Goal: Transaction & Acquisition: Purchase product/service

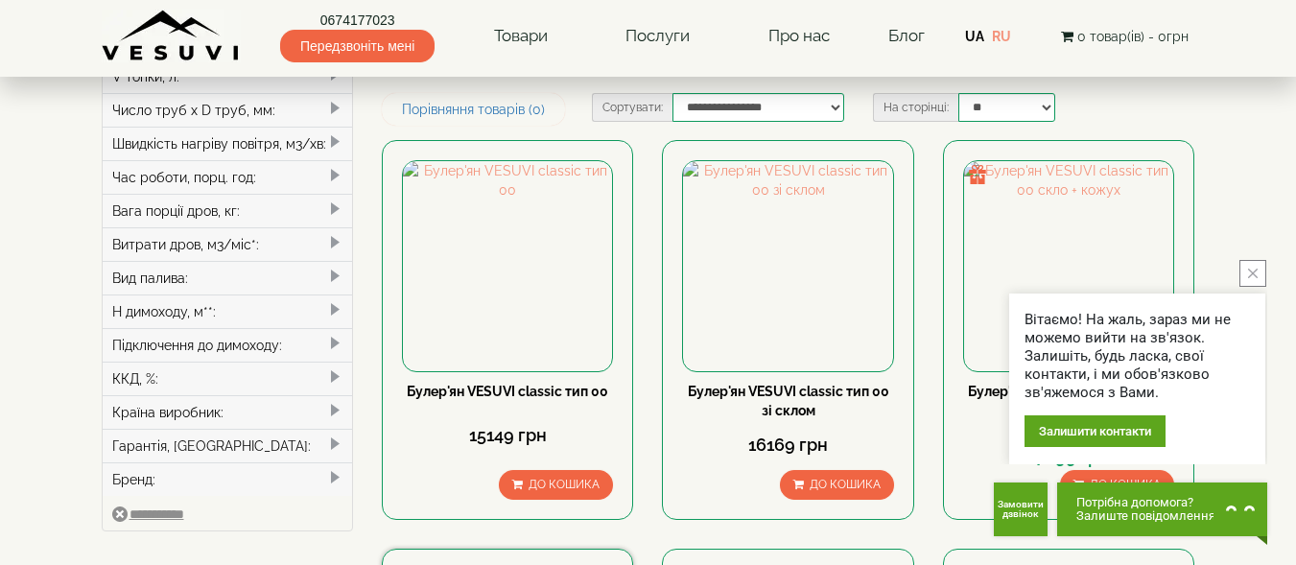
scroll to position [384, 0]
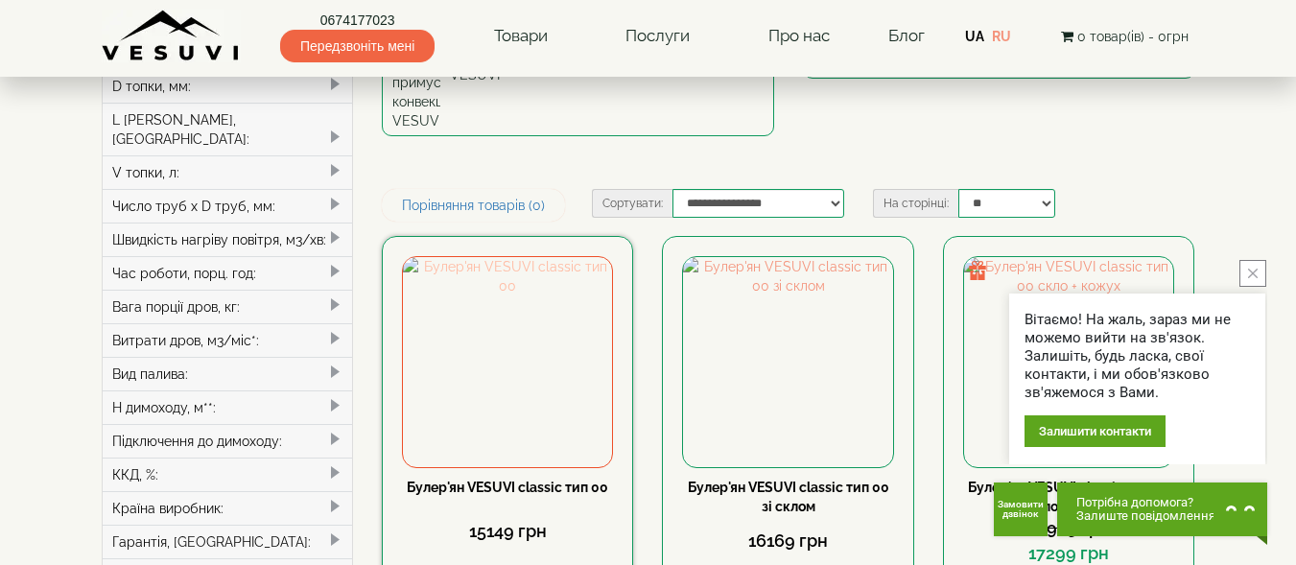
click at [542, 257] on img at bounding box center [507, 361] width 209 height 209
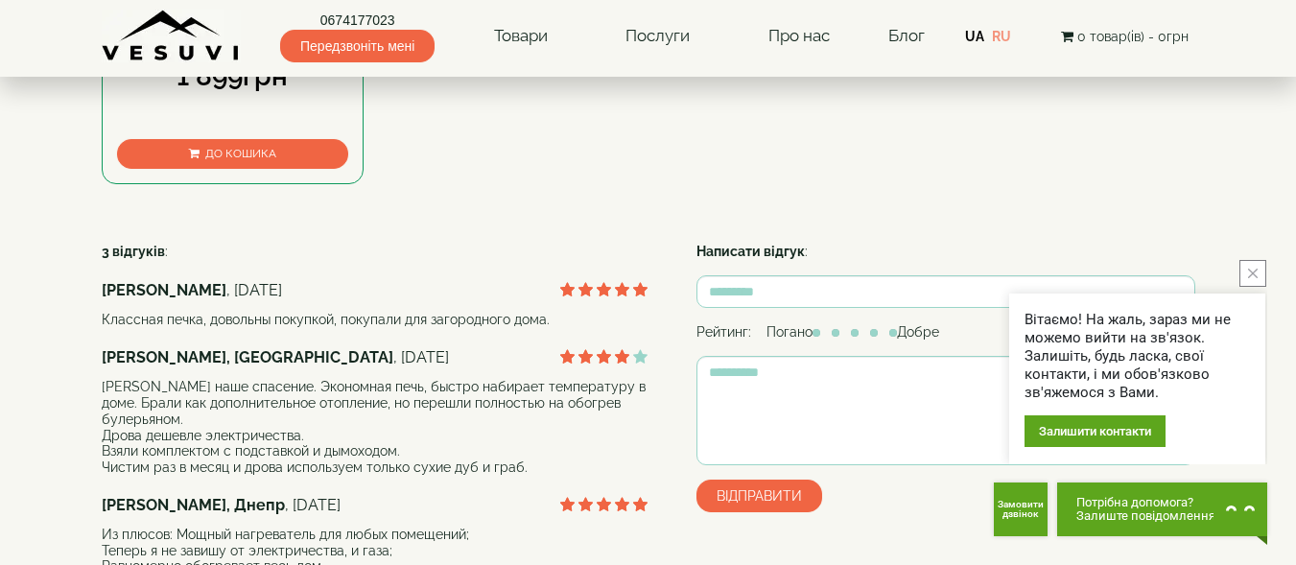
scroll to position [1631, 0]
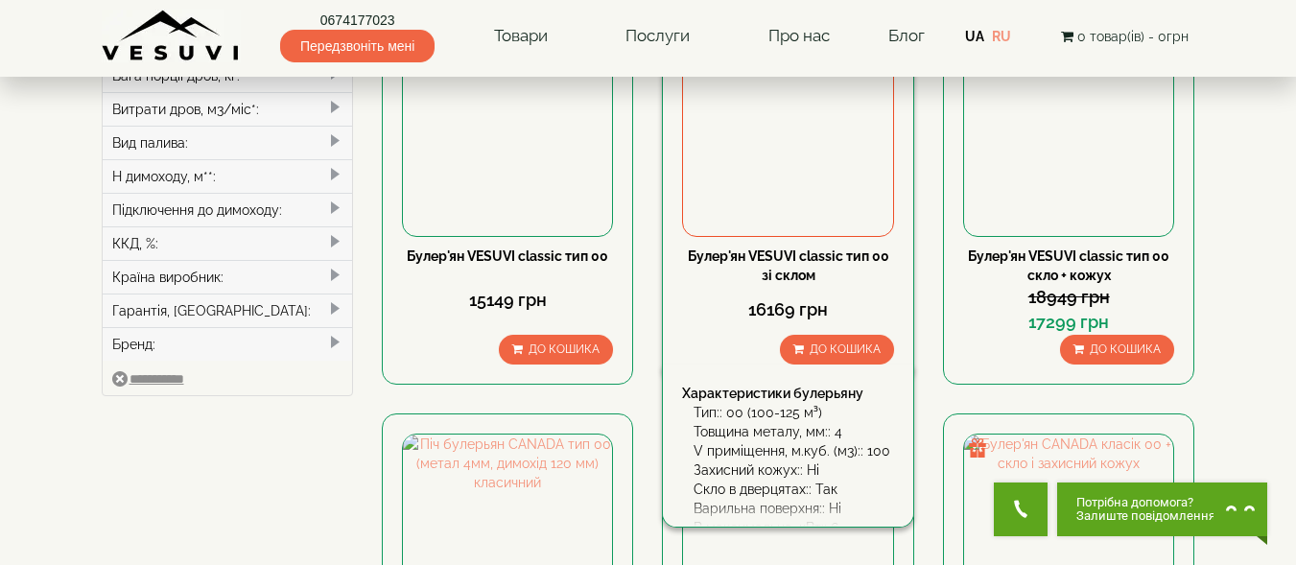
scroll to position [135, 0]
